Goal: Transaction & Acquisition: Book appointment/travel/reservation

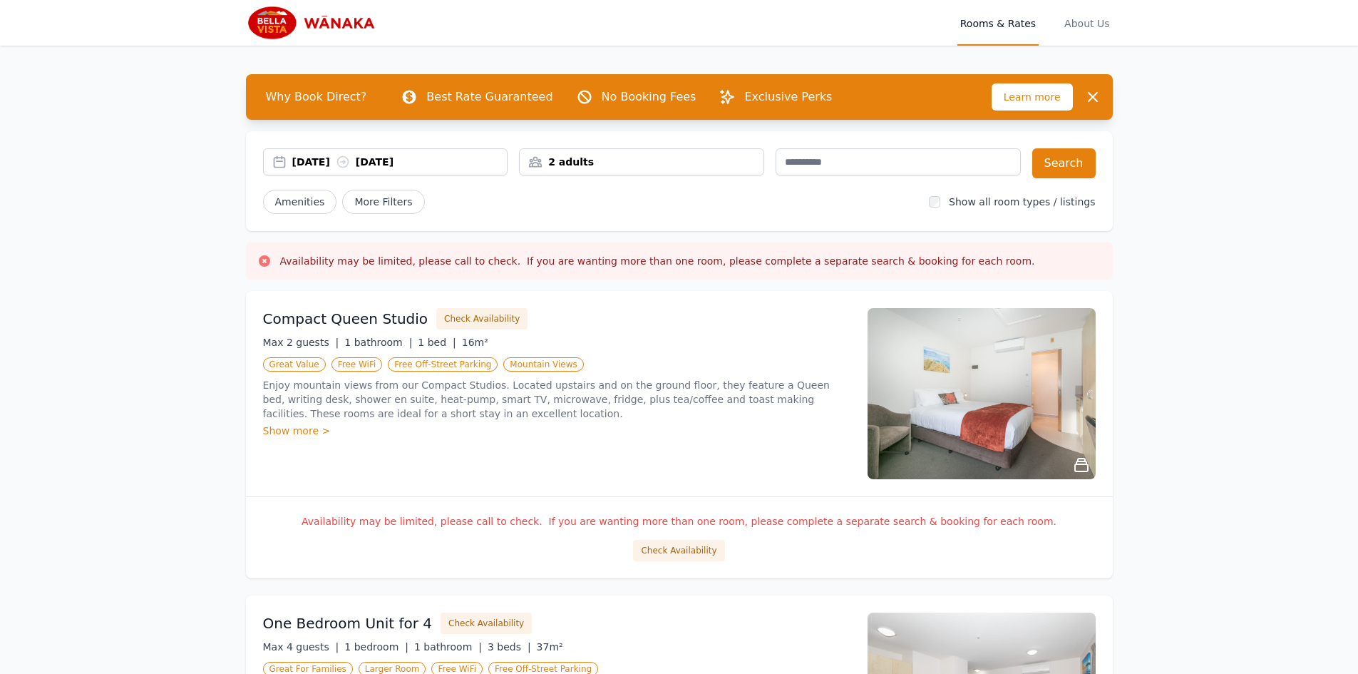
click at [322, 160] on div "[DATE] [DATE]" at bounding box center [399, 162] width 215 height 14
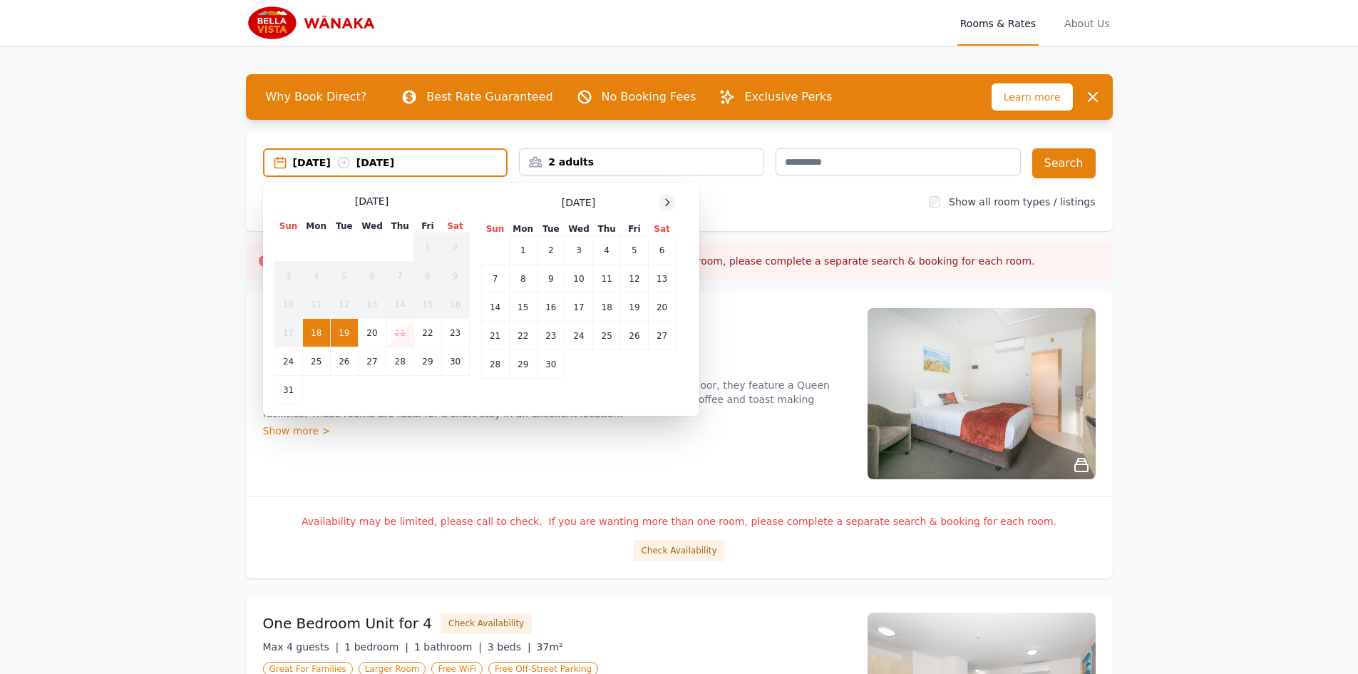
click at [668, 203] on icon at bounding box center [667, 202] width 11 height 11
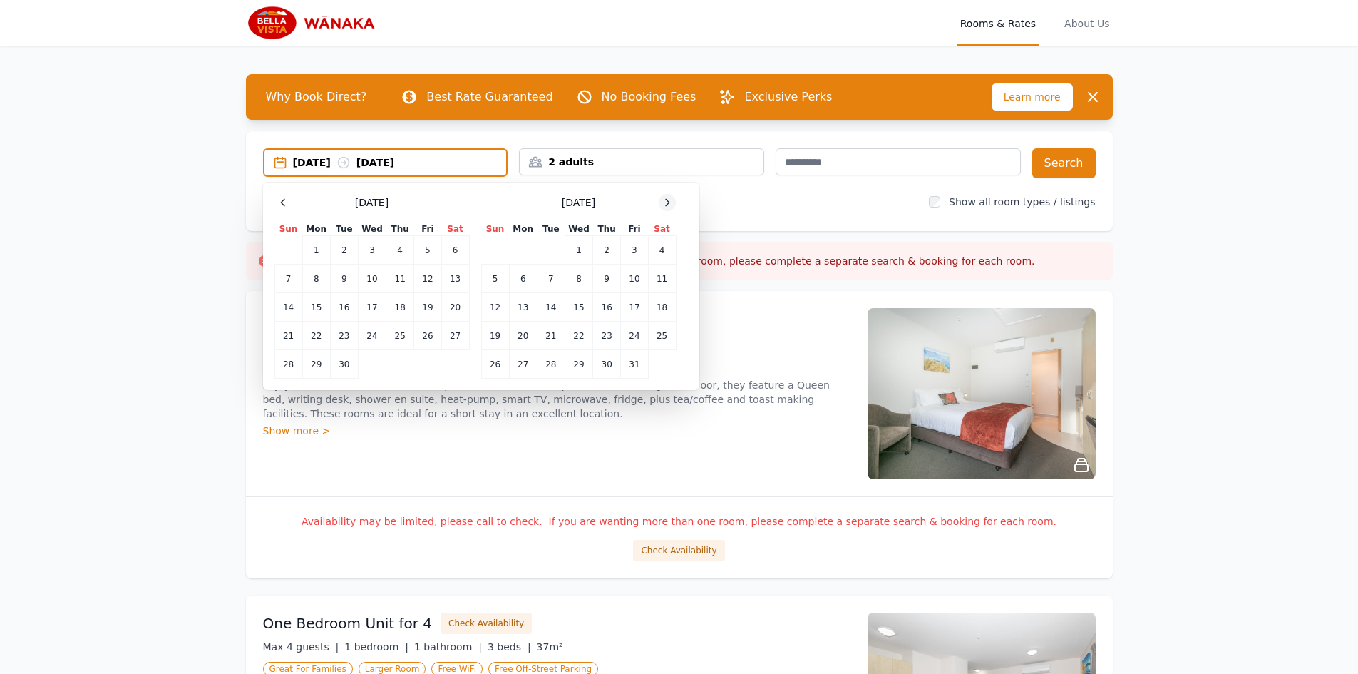
click at [669, 203] on icon at bounding box center [667, 202] width 11 height 11
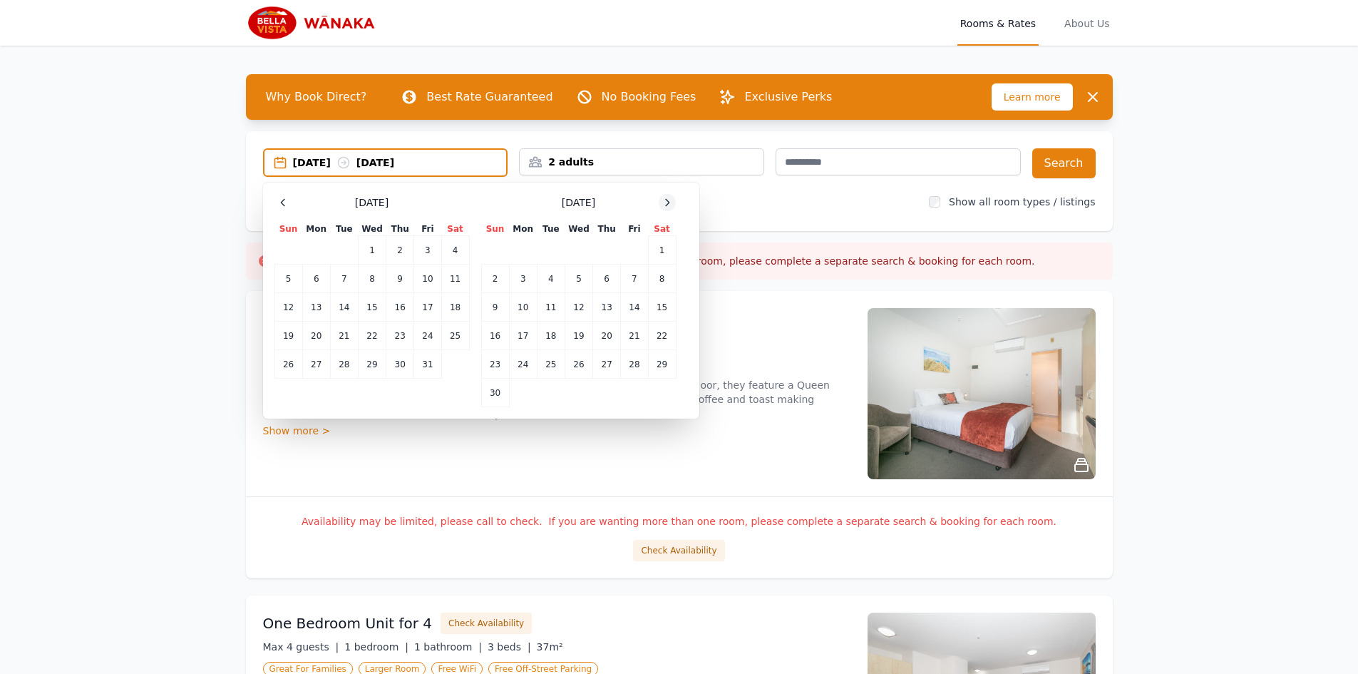
click at [669, 203] on icon at bounding box center [668, 202] width 4 height 6
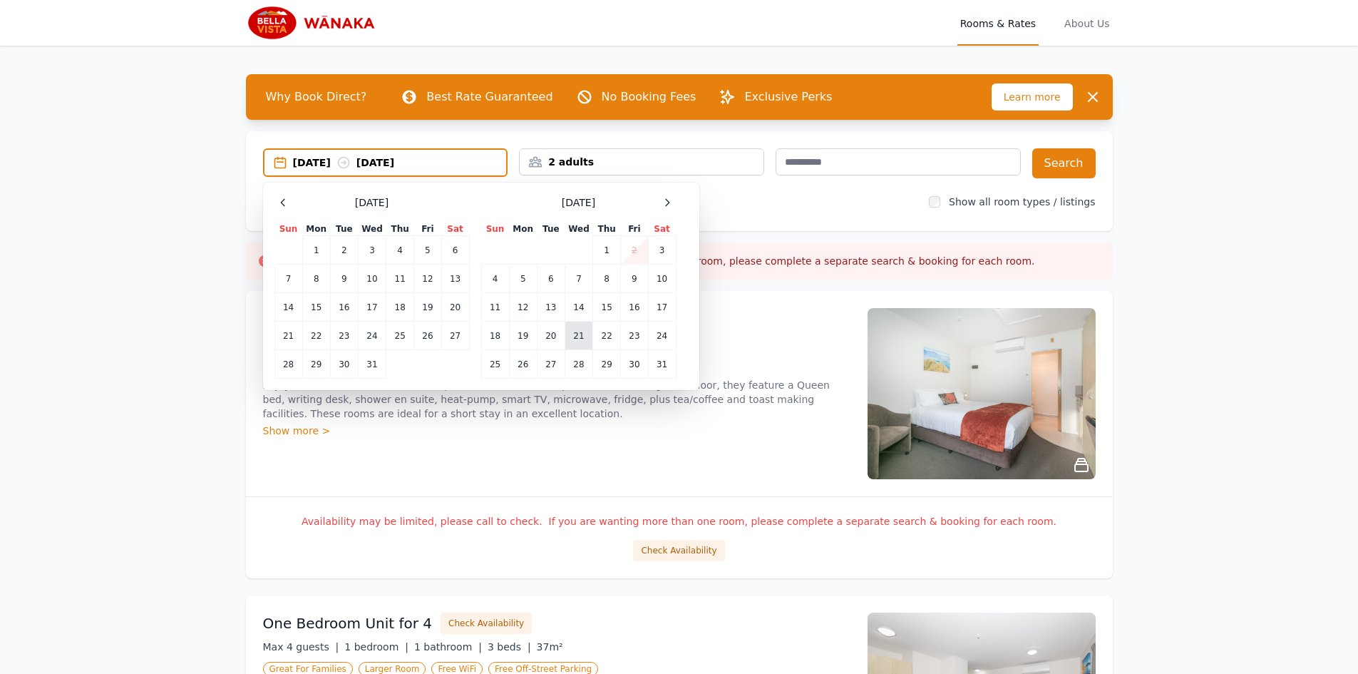
click at [582, 335] on td "21" at bounding box center [579, 336] width 28 height 29
click at [664, 197] on icon at bounding box center [667, 202] width 11 height 11
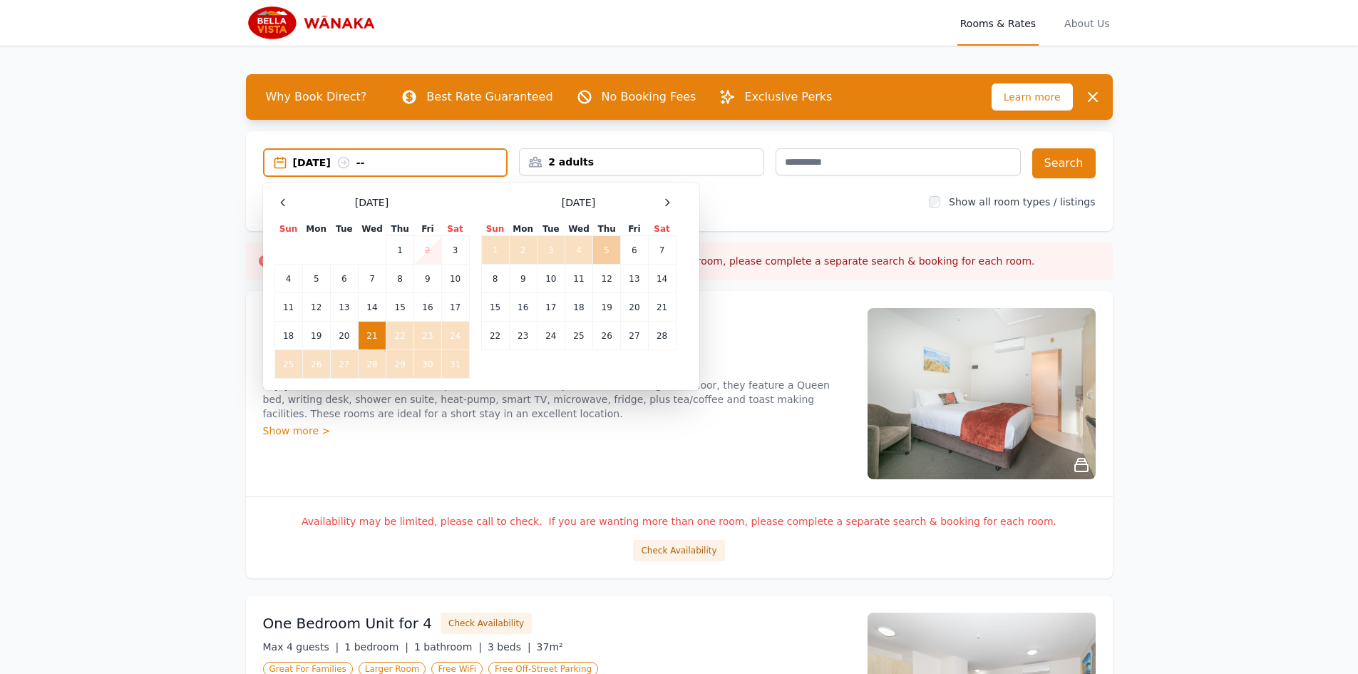
click at [600, 250] on td "5" at bounding box center [607, 250] width 28 height 29
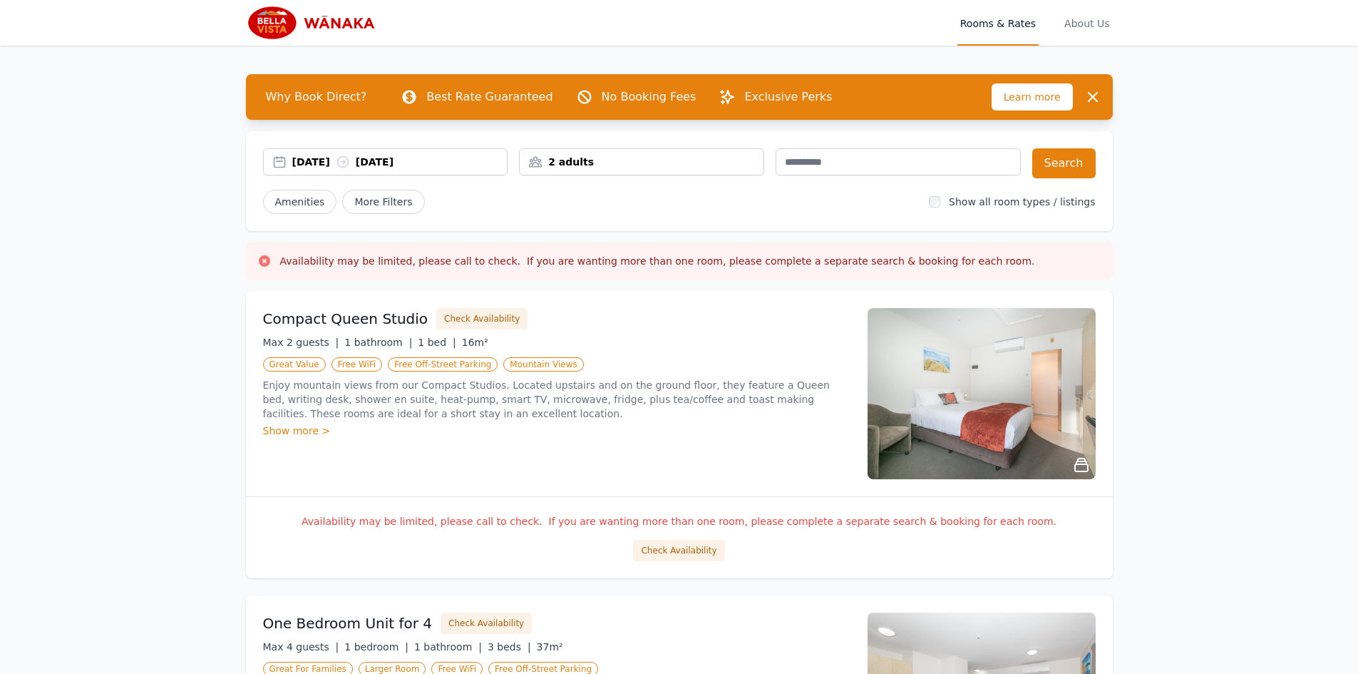
click at [752, 178] on div "[DATE] [DATE] 2 adults Search Amenities More Filters Show all room types / list…" at bounding box center [679, 181] width 867 height 100
click at [756, 162] on div "2 adults" at bounding box center [642, 162] width 244 height 14
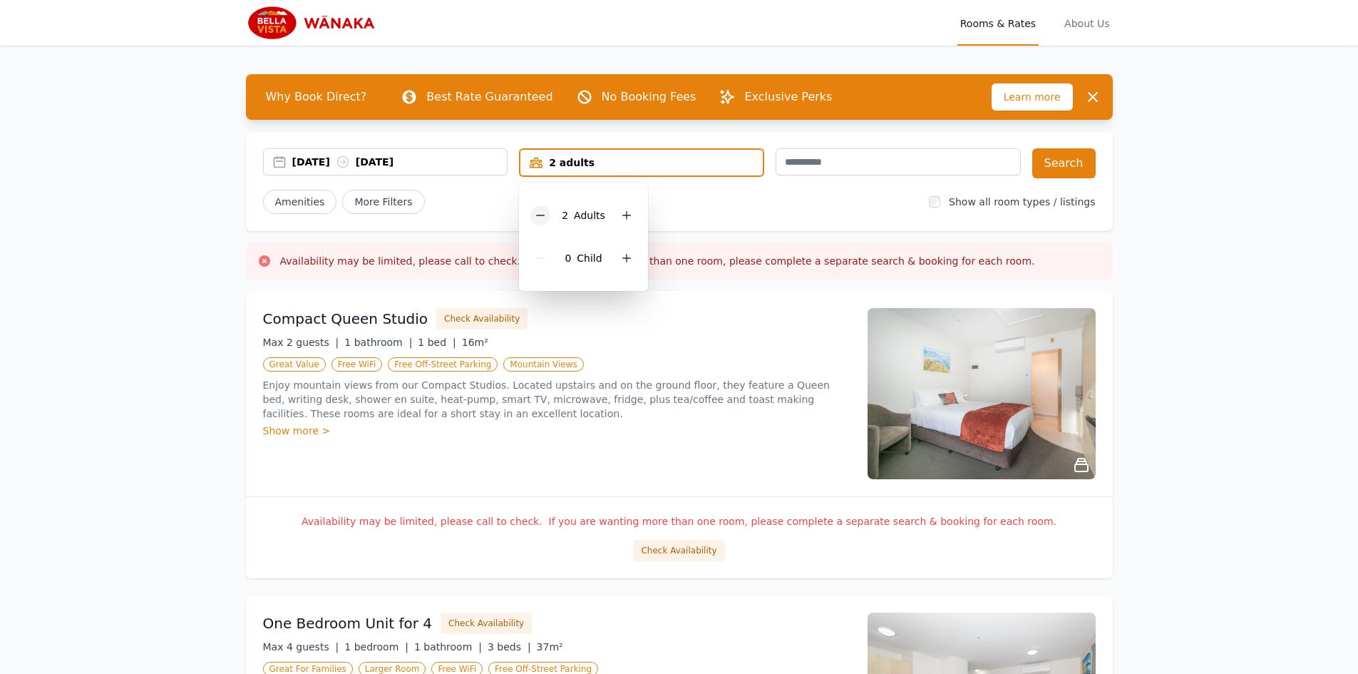
click at [541, 215] on icon at bounding box center [541, 215] width 8 height 0
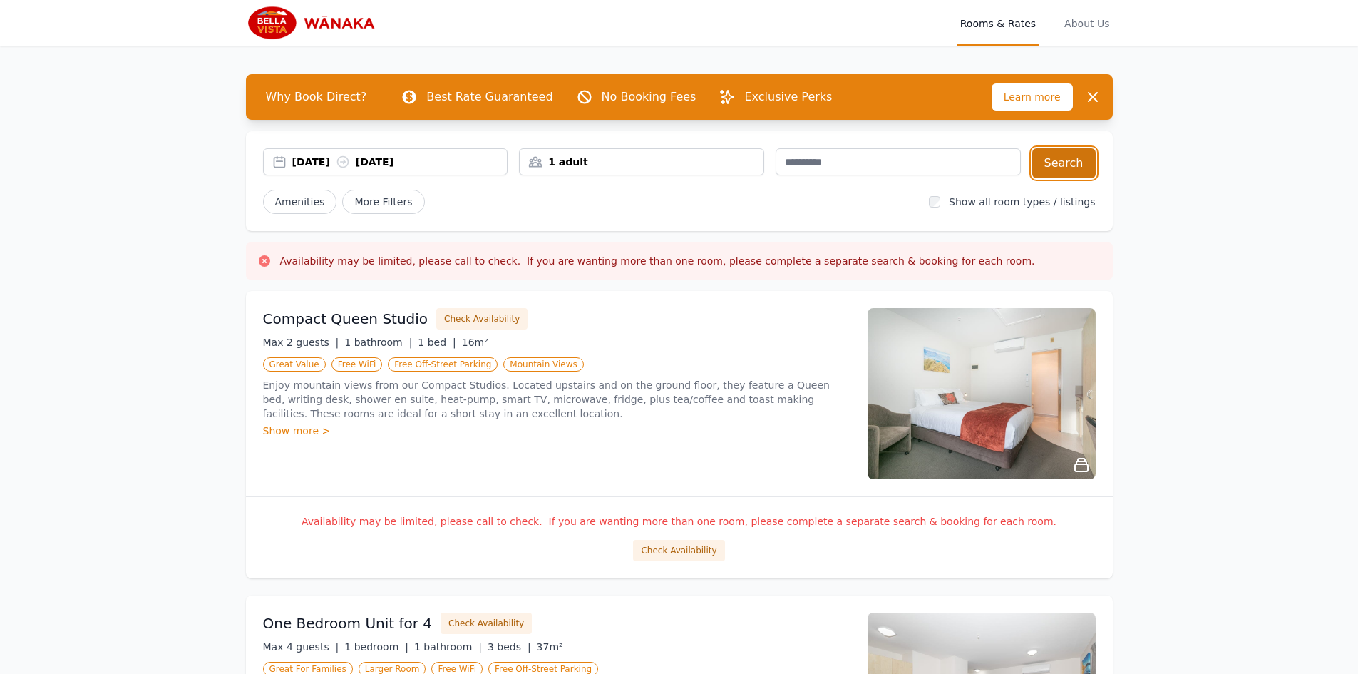
click at [1090, 166] on button "Search" at bounding box center [1064, 163] width 63 height 30
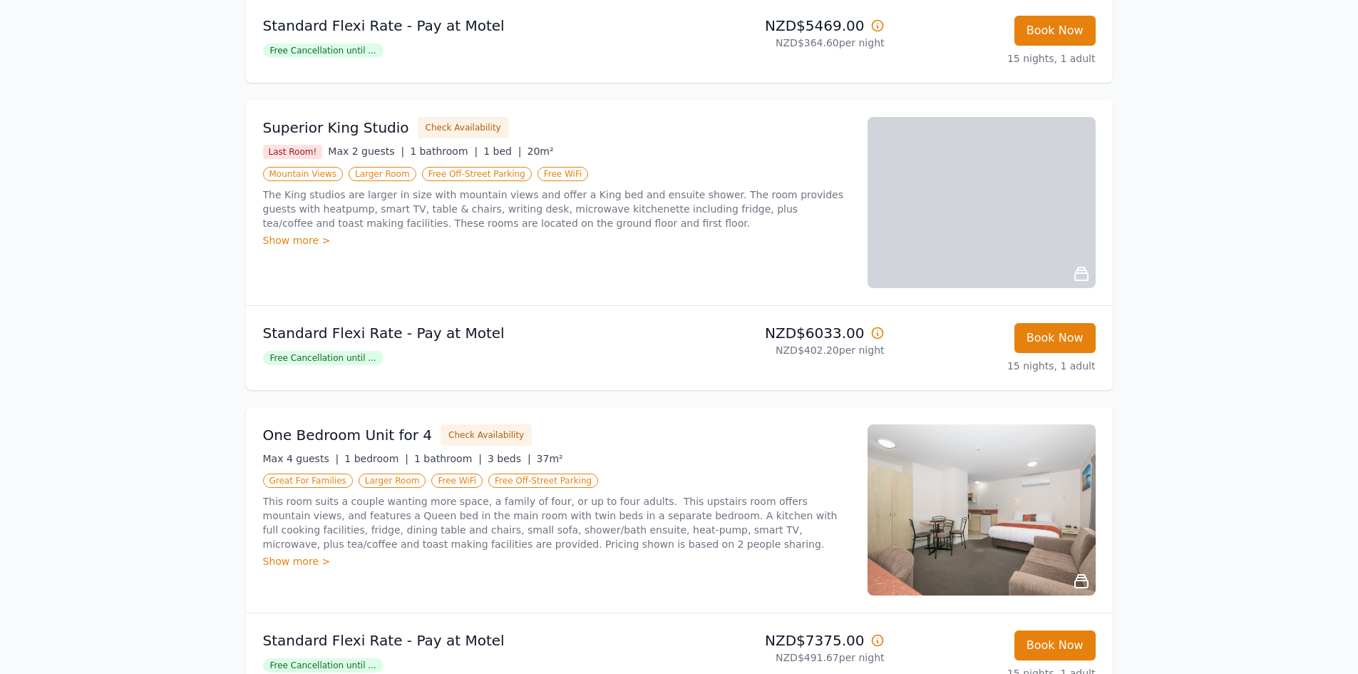
scroll to position [499, 0]
